Goal: Transaction & Acquisition: Download file/media

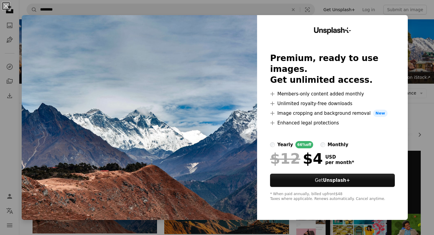
scroll to position [124, 0]
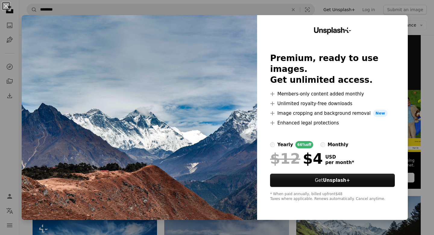
click at [228, 68] on img at bounding box center [139, 117] width 235 height 204
click at [7, 6] on button "An X shape" at bounding box center [5, 5] width 7 height 7
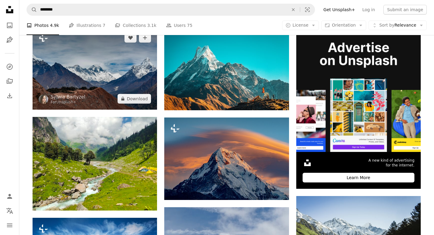
click at [133, 65] on img at bounding box center [95, 68] width 125 height 83
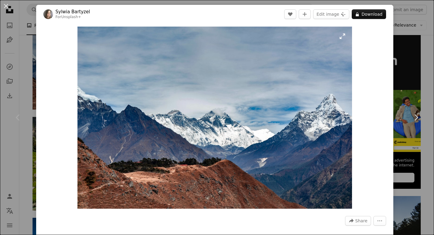
click at [240, 99] on img "Zoom in on this image" at bounding box center [214, 118] width 274 height 182
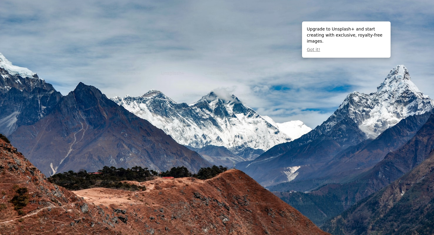
scroll to position [53, 0]
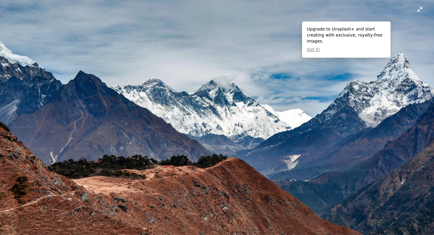
click at [235, 104] on img "Zoom out on this image" at bounding box center [217, 91] width 435 height 288
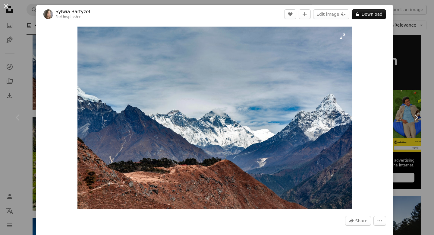
click at [345, 34] on img "Zoom in on this image" at bounding box center [214, 118] width 274 height 182
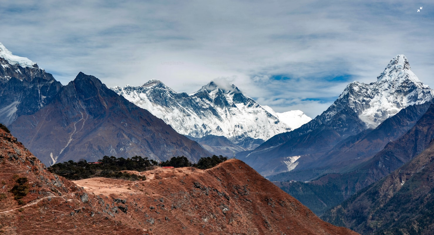
scroll to position [52, 0]
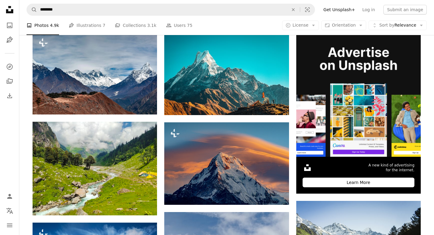
scroll to position [118, 0]
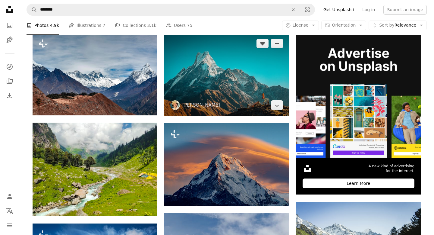
click at [213, 93] on img at bounding box center [226, 74] width 125 height 83
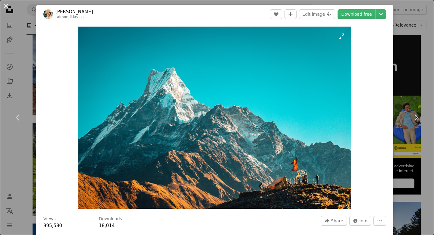
click at [276, 72] on img "Zoom in on this image" at bounding box center [214, 118] width 273 height 182
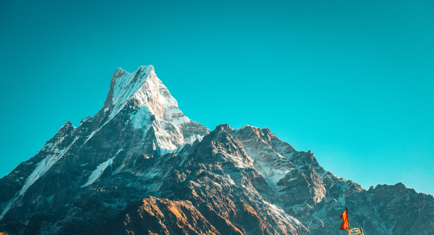
scroll to position [27, 0]
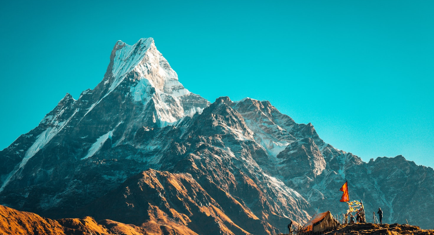
click at [276, 72] on img "Zoom out on this image" at bounding box center [217, 117] width 435 height 290
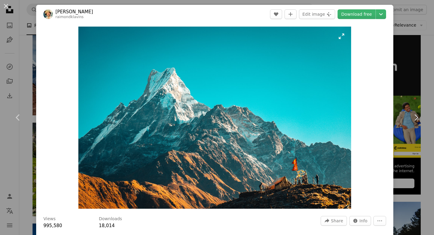
click at [220, 113] on img "Zoom in on this image" at bounding box center [214, 118] width 273 height 182
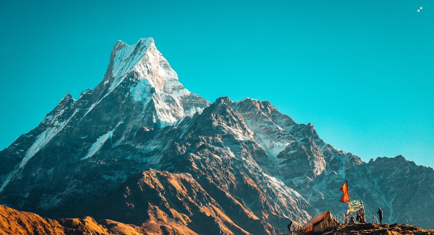
click at [422, 12] on img "Zoom out on this image" at bounding box center [217, 117] width 435 height 290
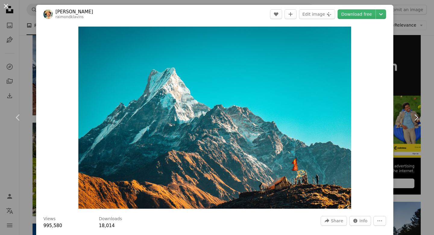
click at [6, 5] on button "An X shape" at bounding box center [5, 5] width 7 height 7
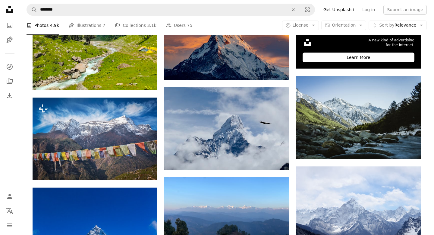
scroll to position [247, 0]
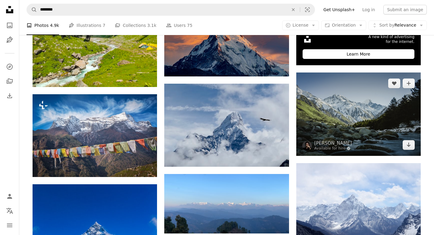
click at [358, 134] on img at bounding box center [358, 113] width 125 height 83
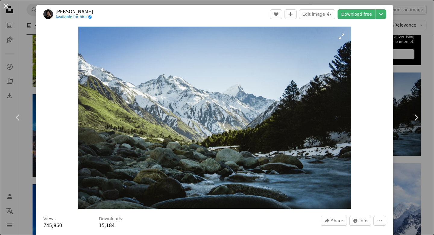
click at [238, 93] on img "Zoom in on this image" at bounding box center [214, 118] width 273 height 182
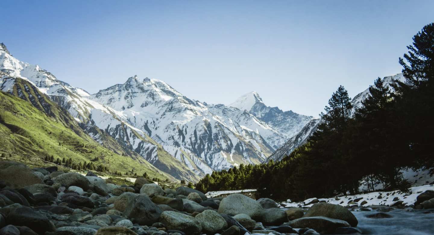
scroll to position [27, 0]
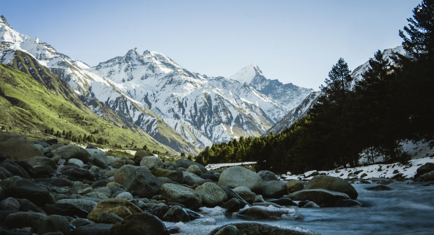
click at [264, 160] on img "Zoom out on this image" at bounding box center [217, 117] width 435 height 290
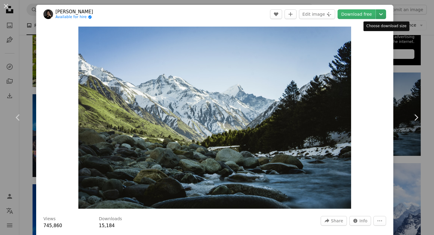
click at [382, 15] on icon "Chevron down" at bounding box center [381, 14] width 10 height 7
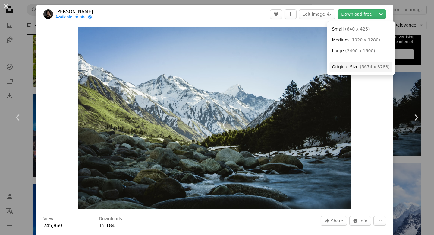
click at [356, 69] on span "Original Size" at bounding box center [345, 66] width 27 height 5
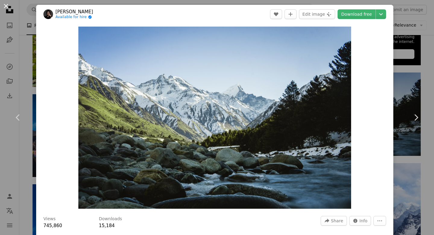
click at [7, 5] on button "An X shape" at bounding box center [5, 5] width 7 height 7
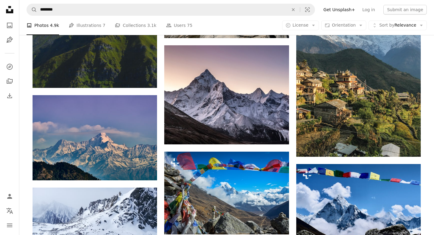
scroll to position [531, 0]
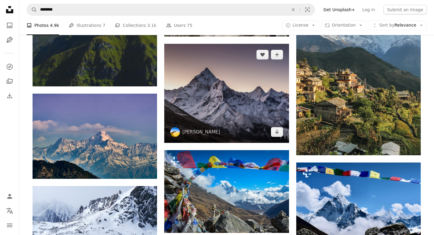
click at [207, 97] on img at bounding box center [226, 93] width 125 height 99
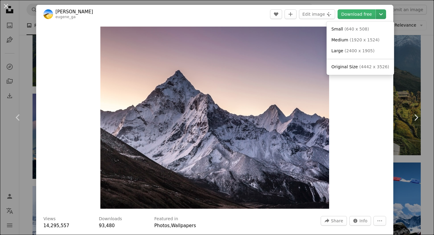
click at [383, 15] on icon "Chevron down" at bounding box center [381, 14] width 10 height 7
click at [352, 68] on span "Original Size" at bounding box center [345, 66] width 27 height 5
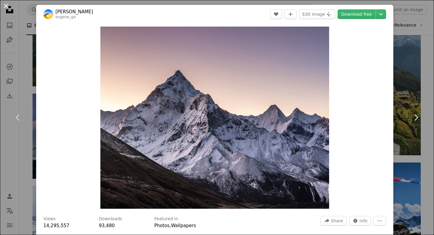
click at [6, 6] on button "An X shape" at bounding box center [5, 5] width 7 height 7
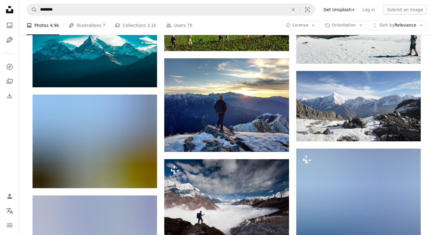
scroll to position [813, 0]
